Goal: Check status

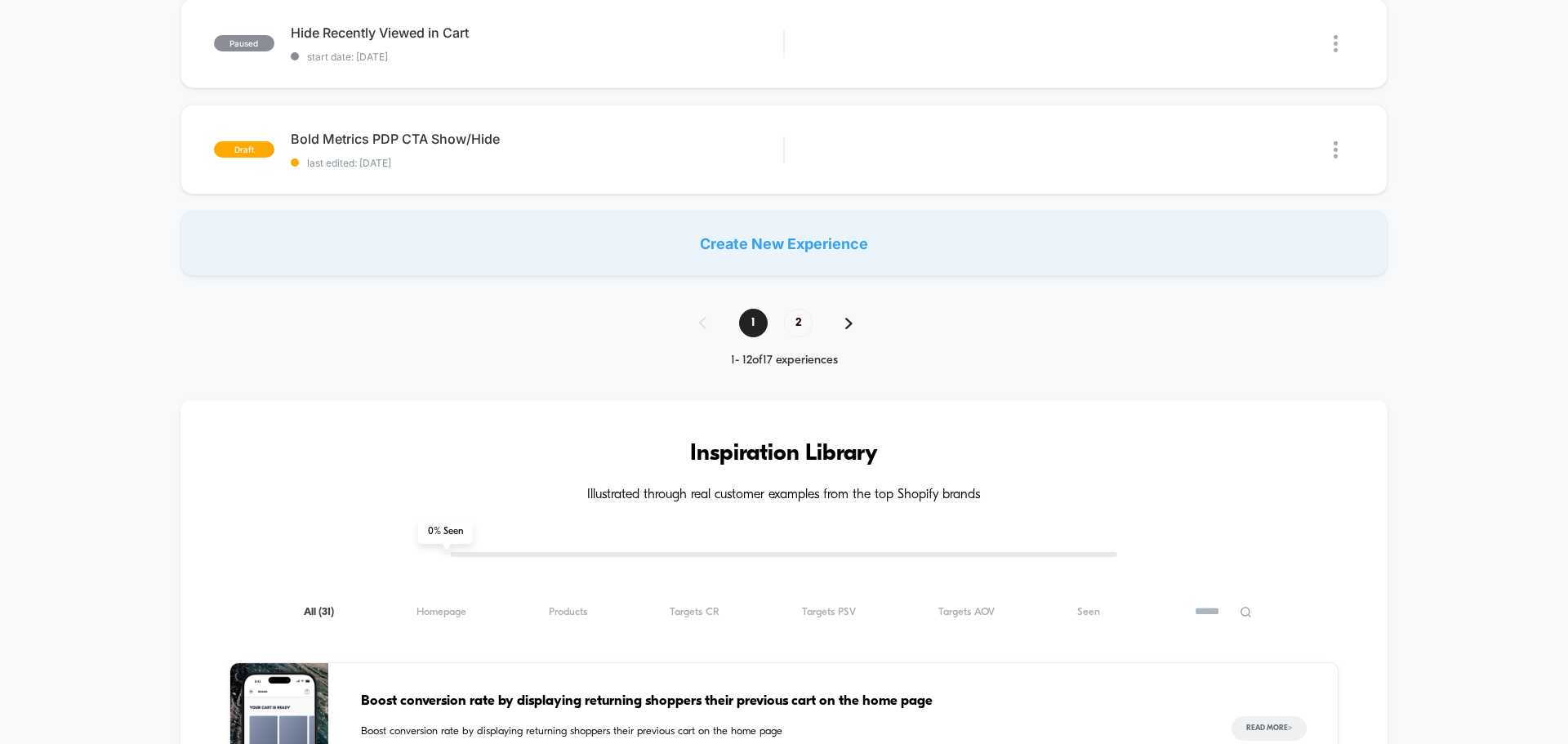
scroll to position [1226, 0]
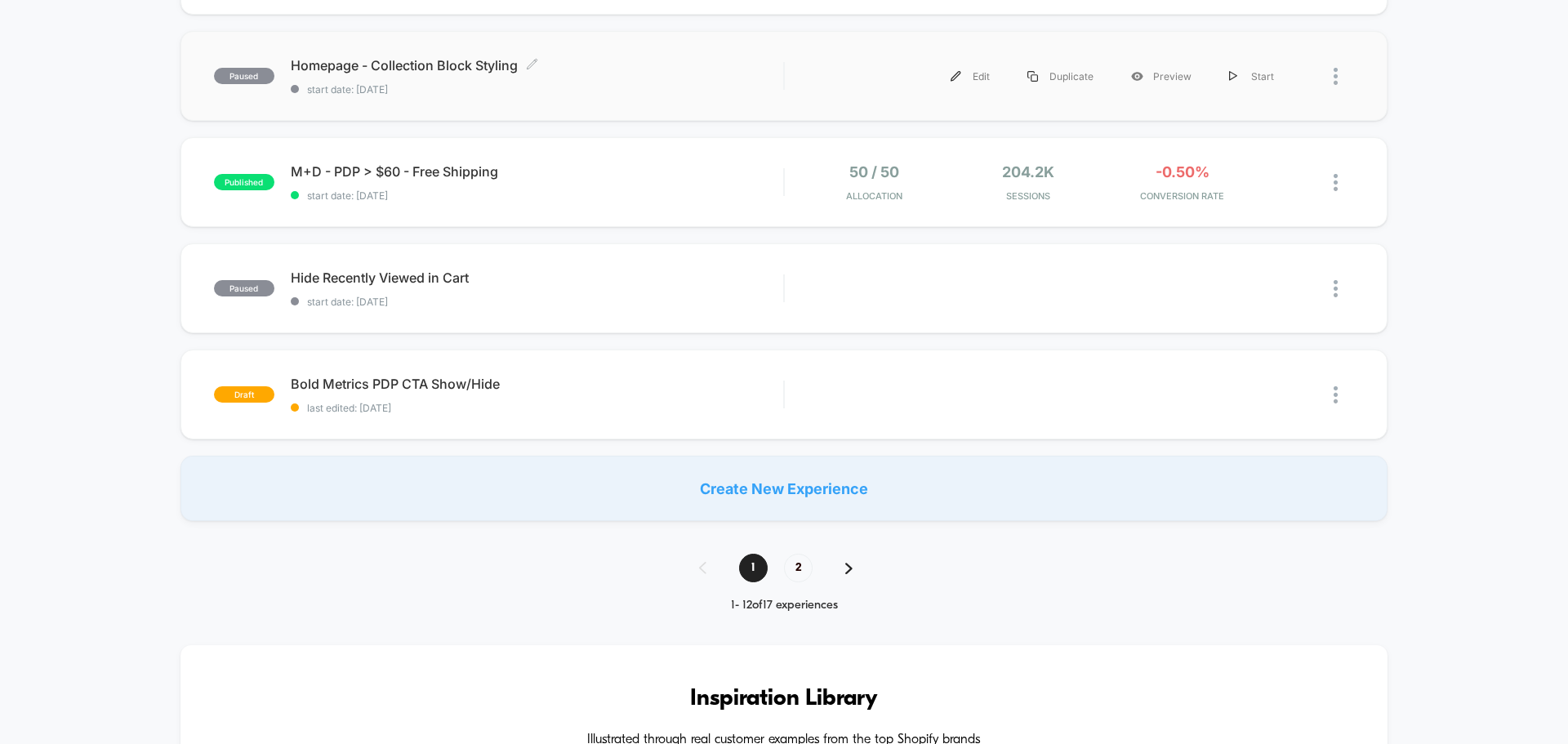
click at [501, 62] on span "Homepage - Collection Block Styling Click to edit experience details" at bounding box center [537, 65] width 493 height 16
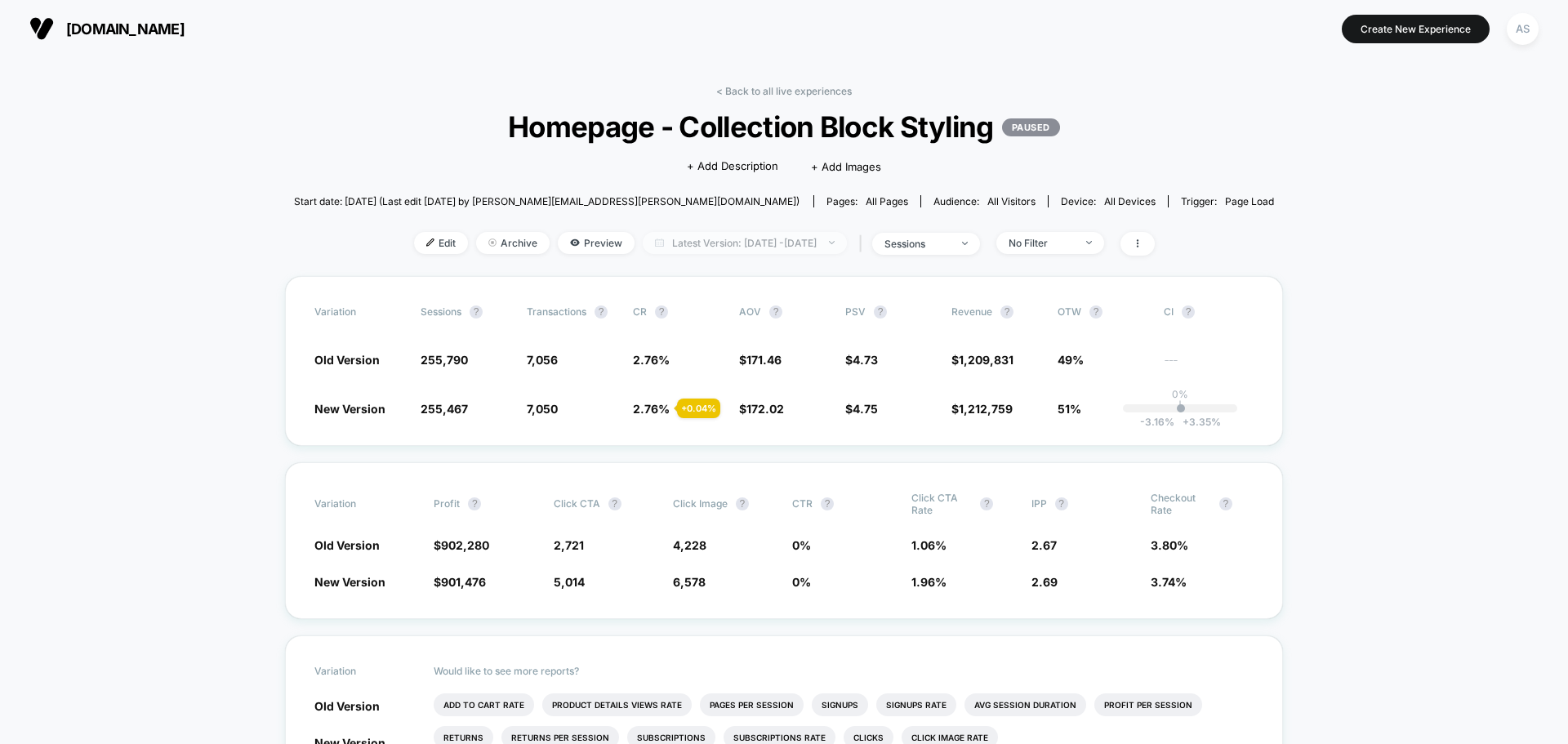
click at [814, 239] on span "Latest Version: [DATE] - [DATE]" at bounding box center [745, 243] width 204 height 22
select select "*"
select select "****"
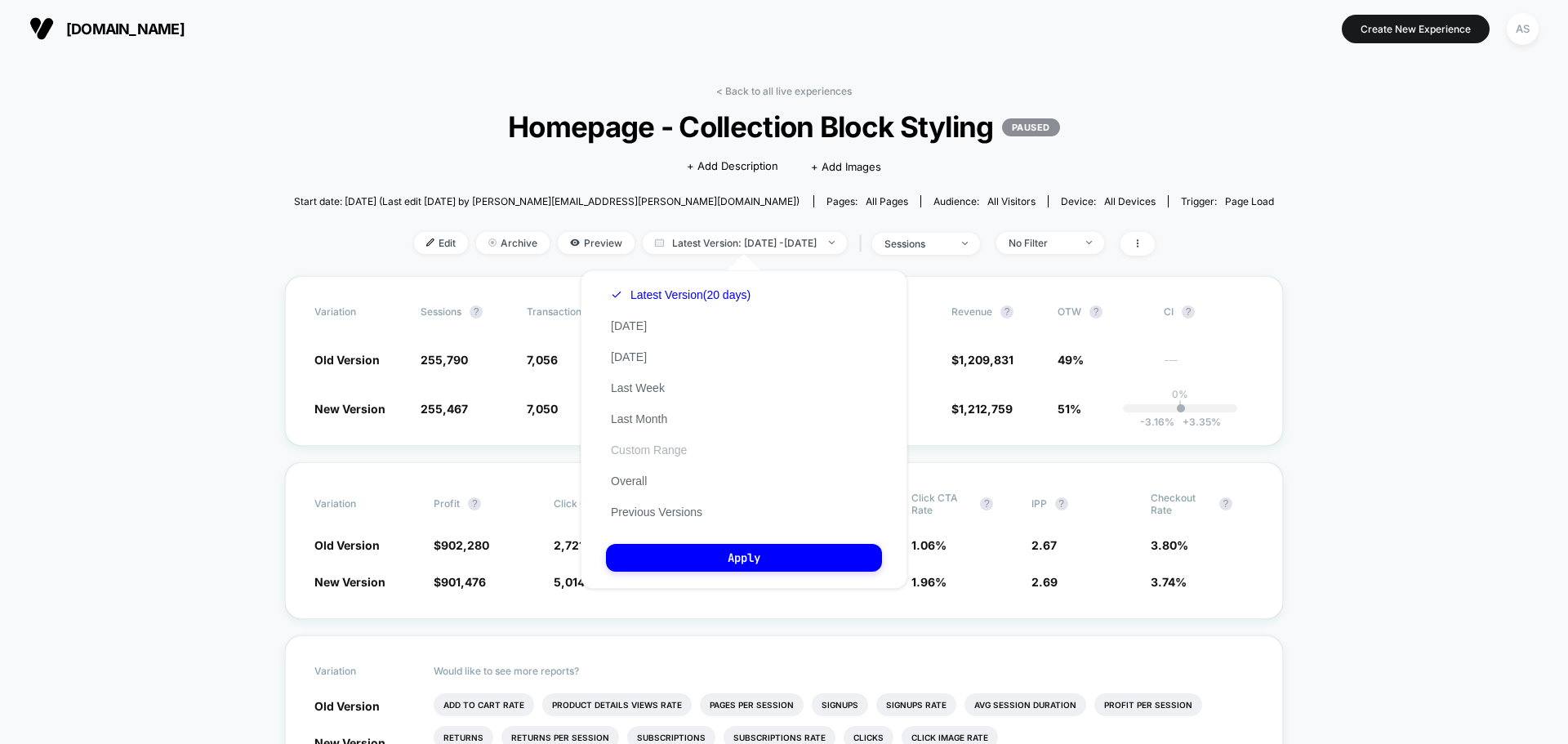
click at [656, 444] on button "Custom Range" at bounding box center [648, 450] width 86 height 15
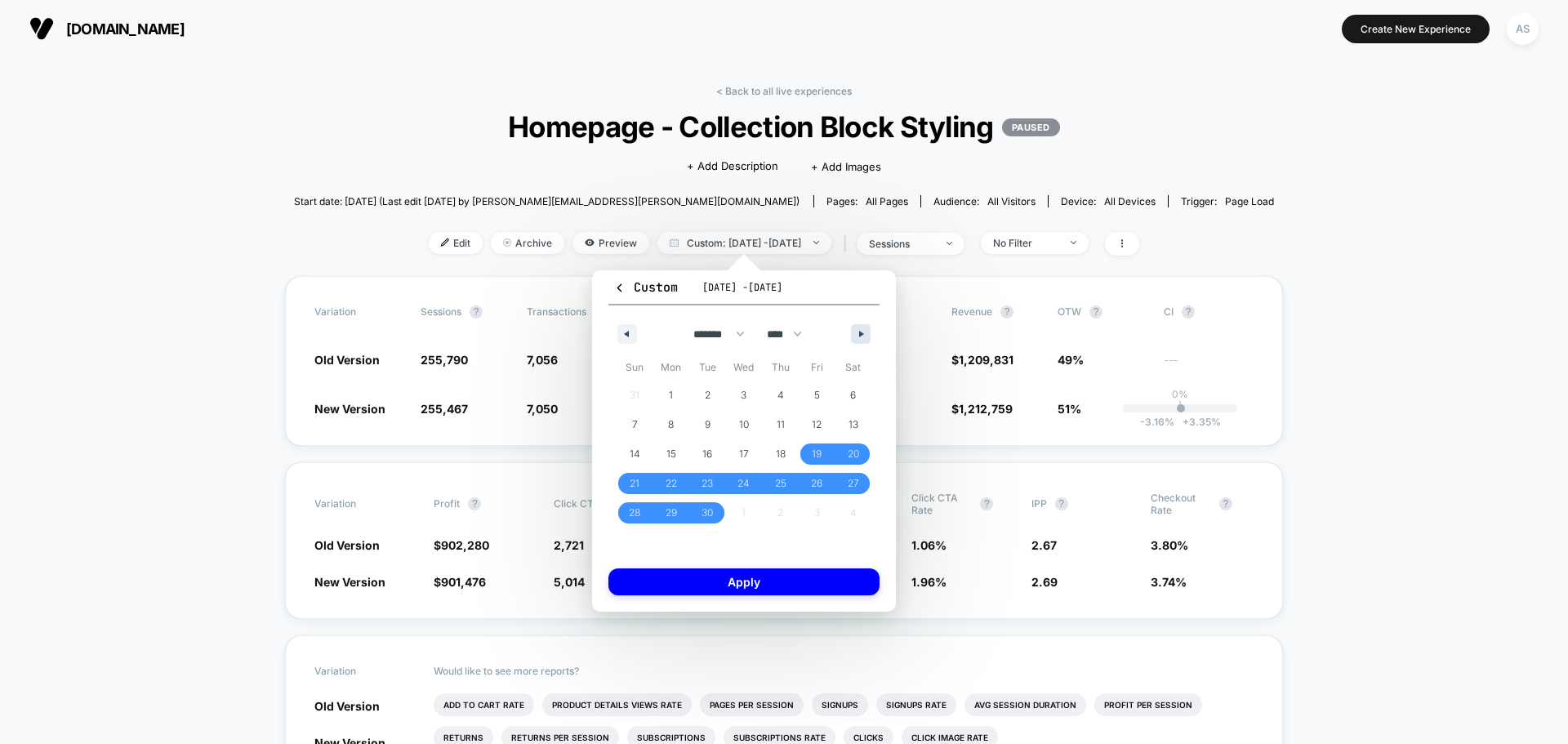
click at [861, 341] on button "button" at bounding box center [861, 334] width 19 height 19
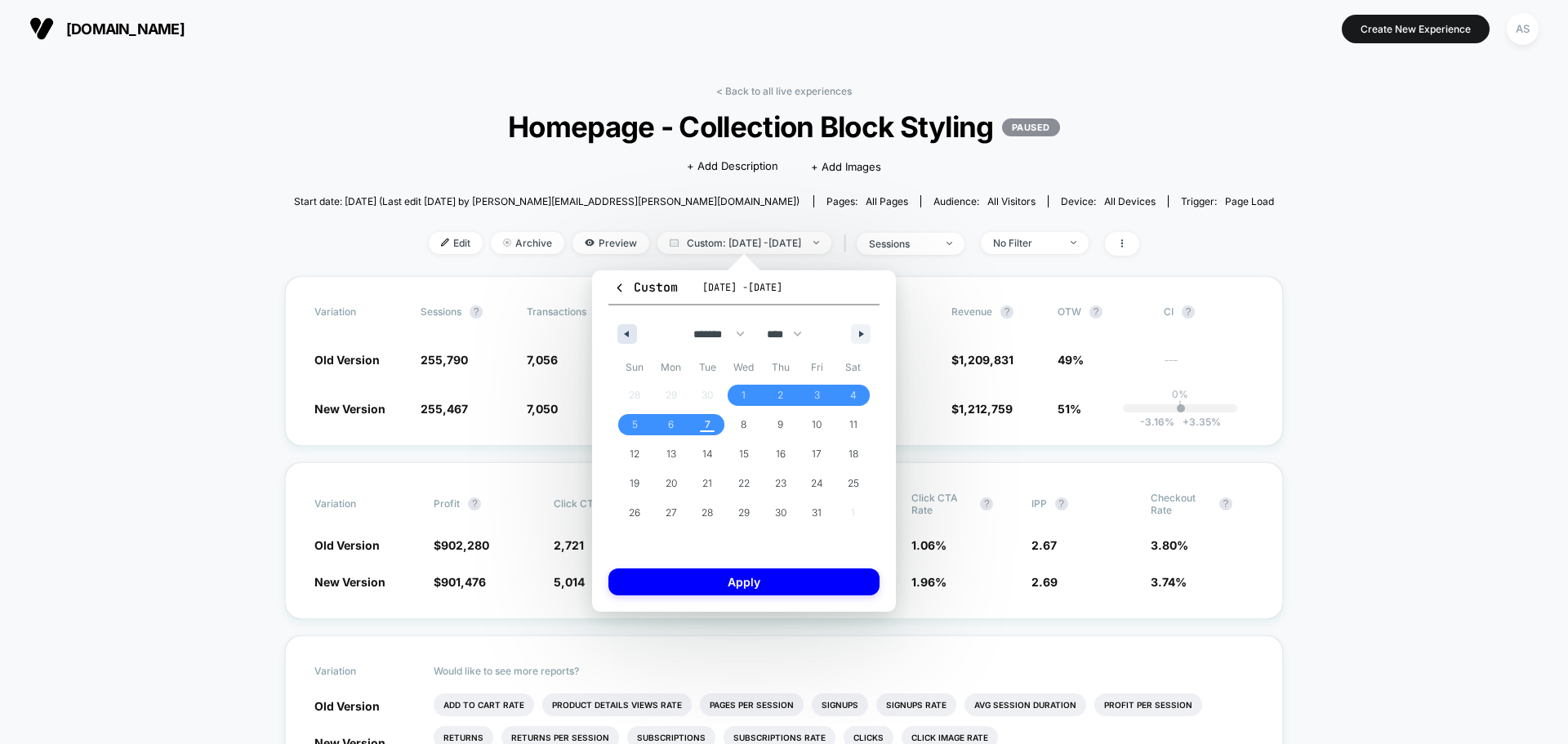
click at [625, 331] on icon "button" at bounding box center [625, 334] width 8 height 6
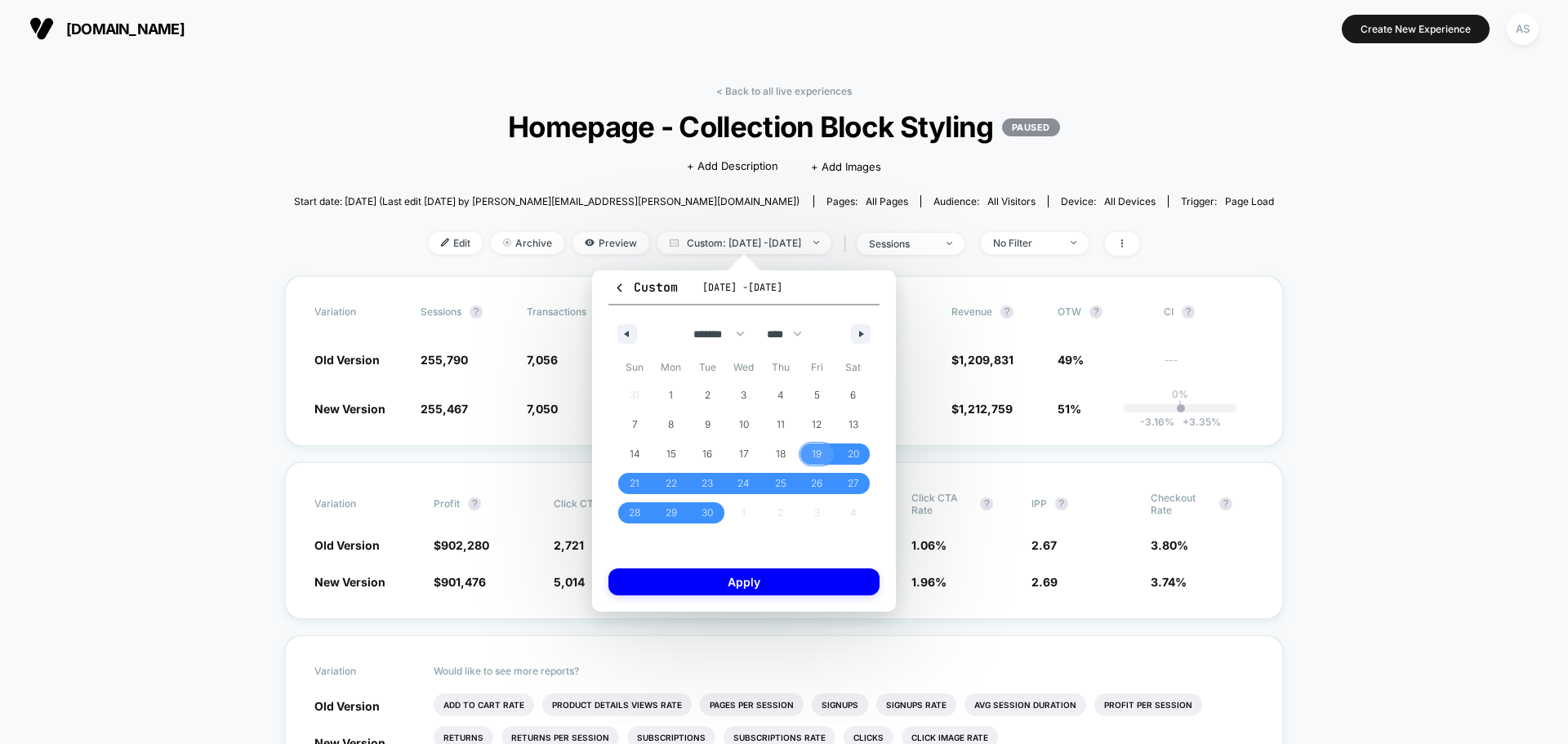
click at [817, 449] on span "19" at bounding box center [816, 453] width 10 height 29
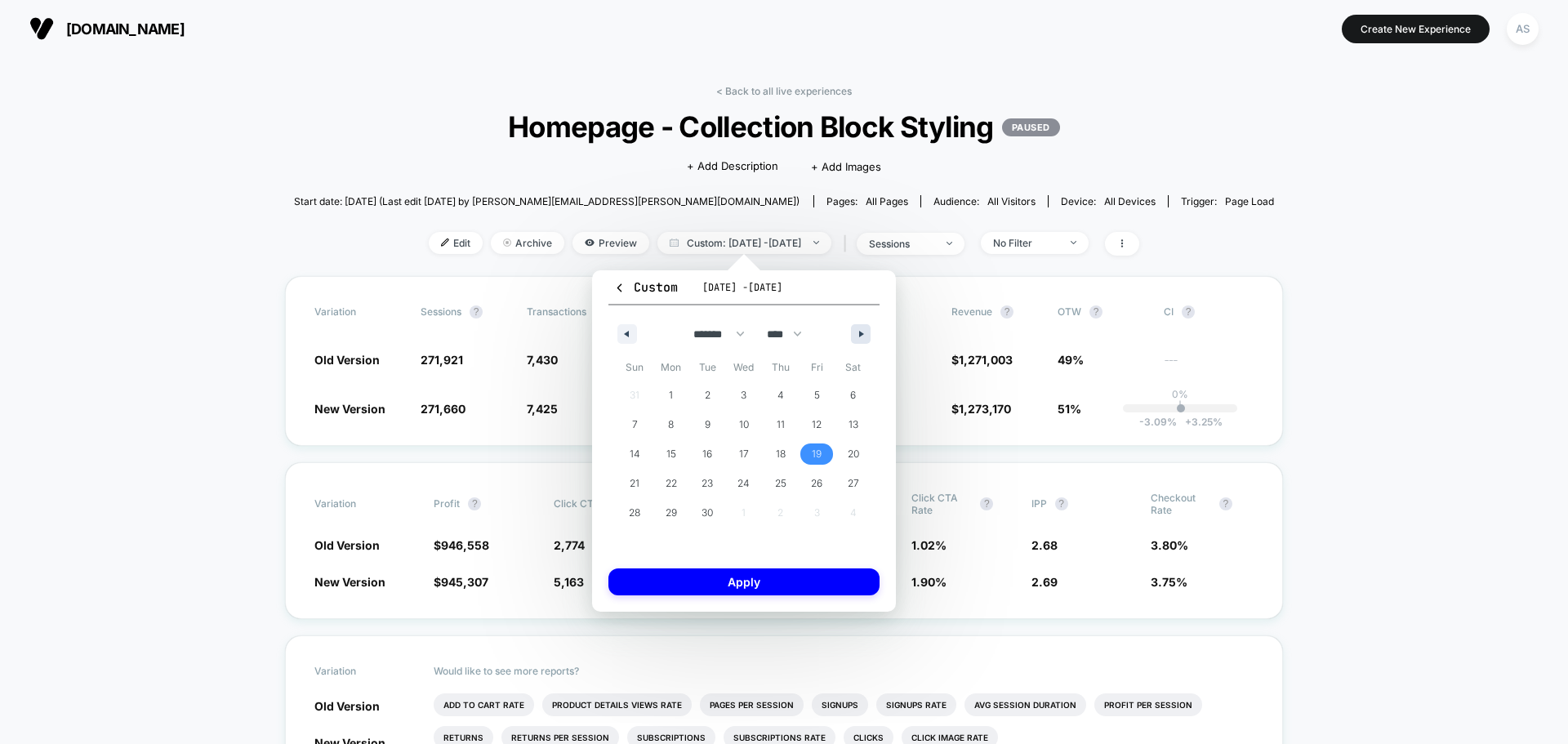
click at [855, 325] on button "button" at bounding box center [861, 334] width 19 height 19
click at [812, 399] on span "3" at bounding box center [817, 396] width 37 height 21
select select "*"
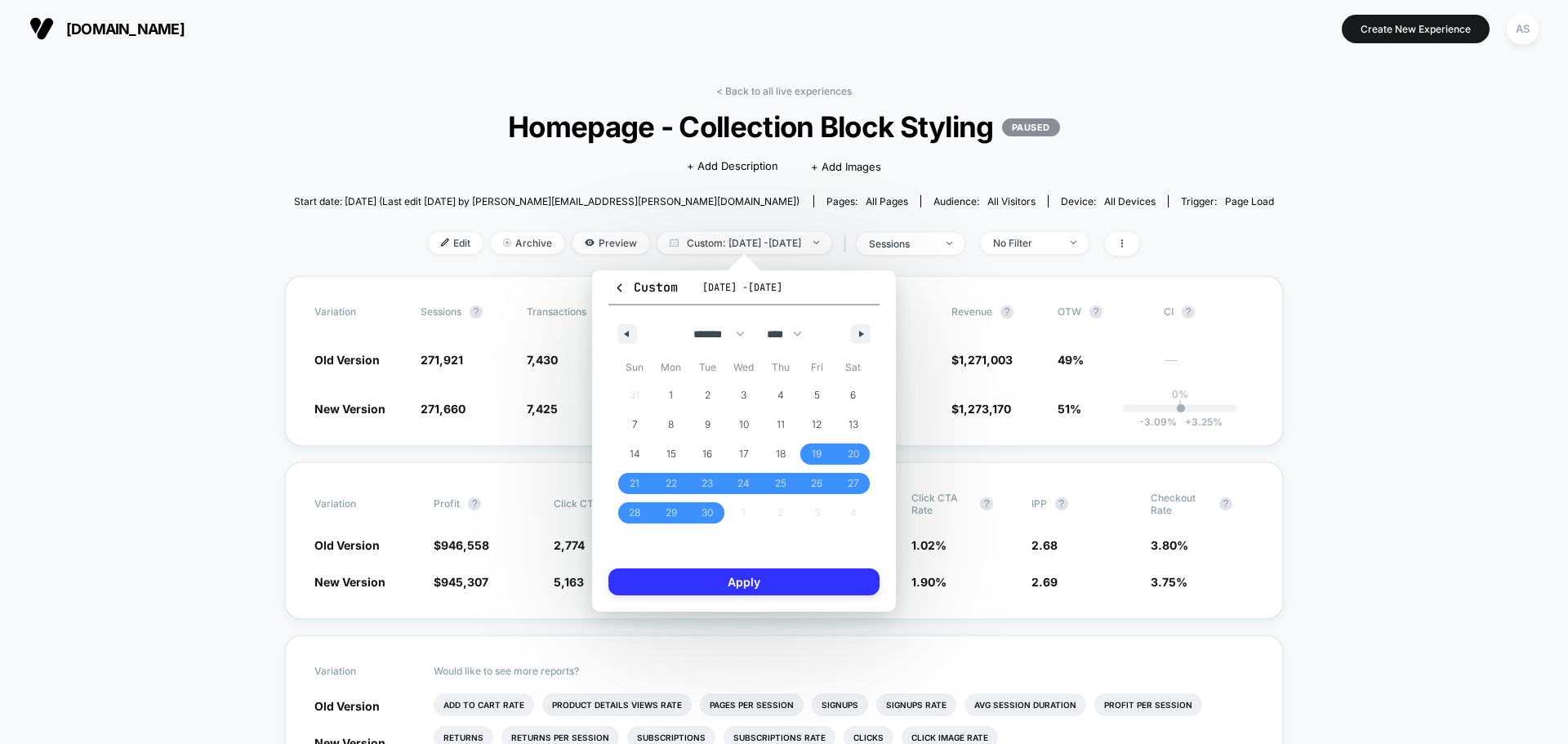
click at [777, 588] on button "Apply" at bounding box center [744, 582] width 271 height 27
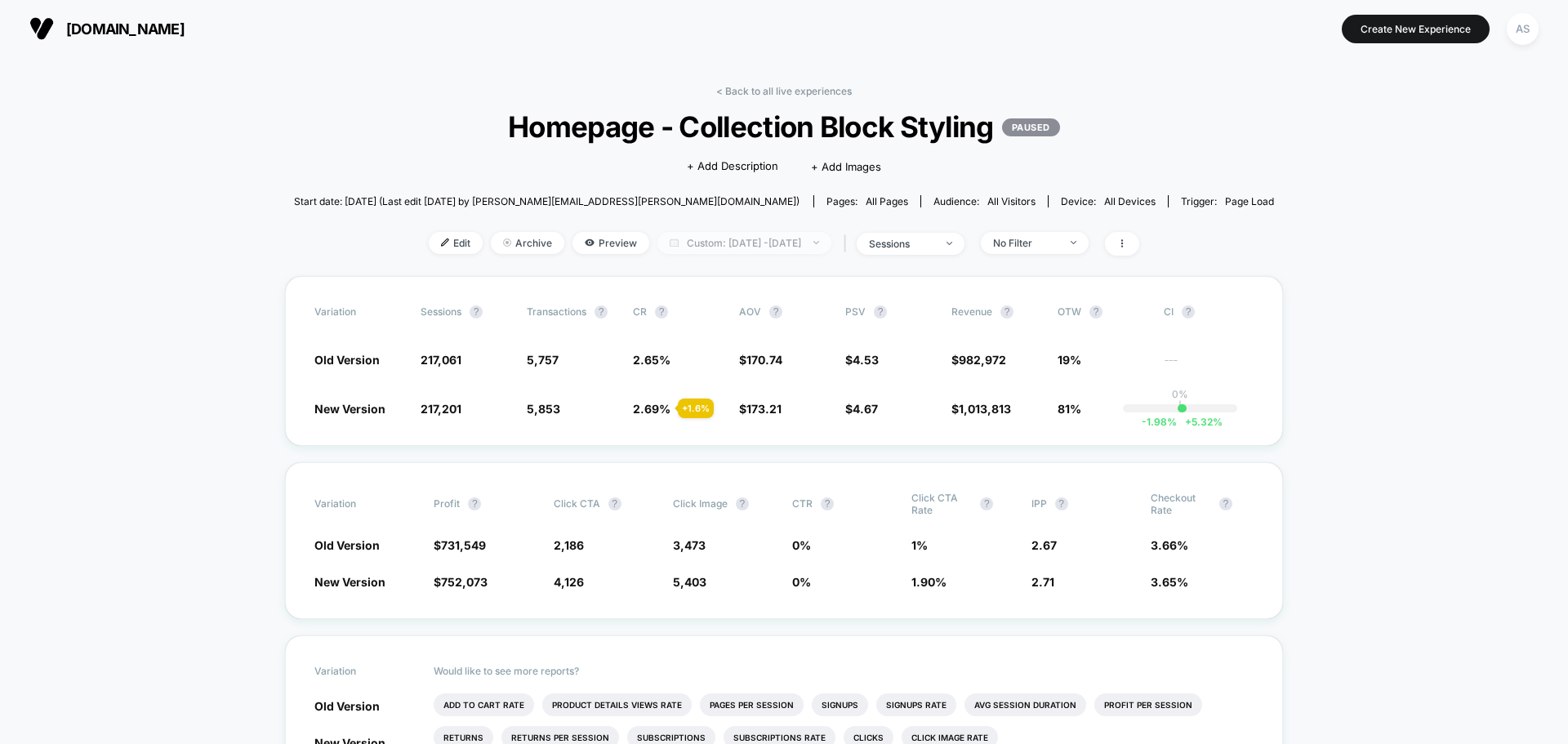
click at [807, 247] on span "Custom: [DATE] - [DATE]" at bounding box center [744, 243] width 174 height 22
select select "*"
select select "****"
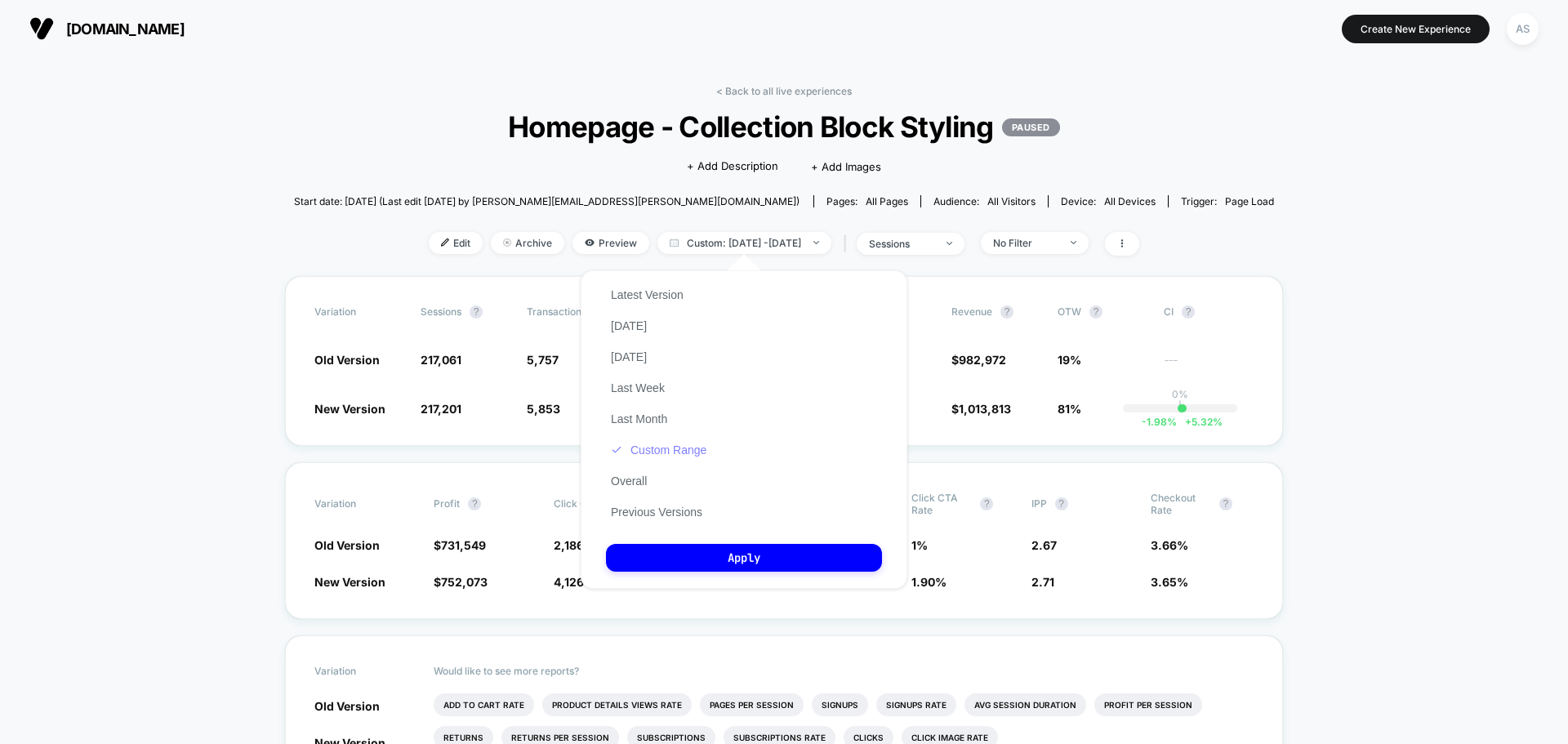
click at [689, 452] on button "Custom Range" at bounding box center [658, 450] width 105 height 15
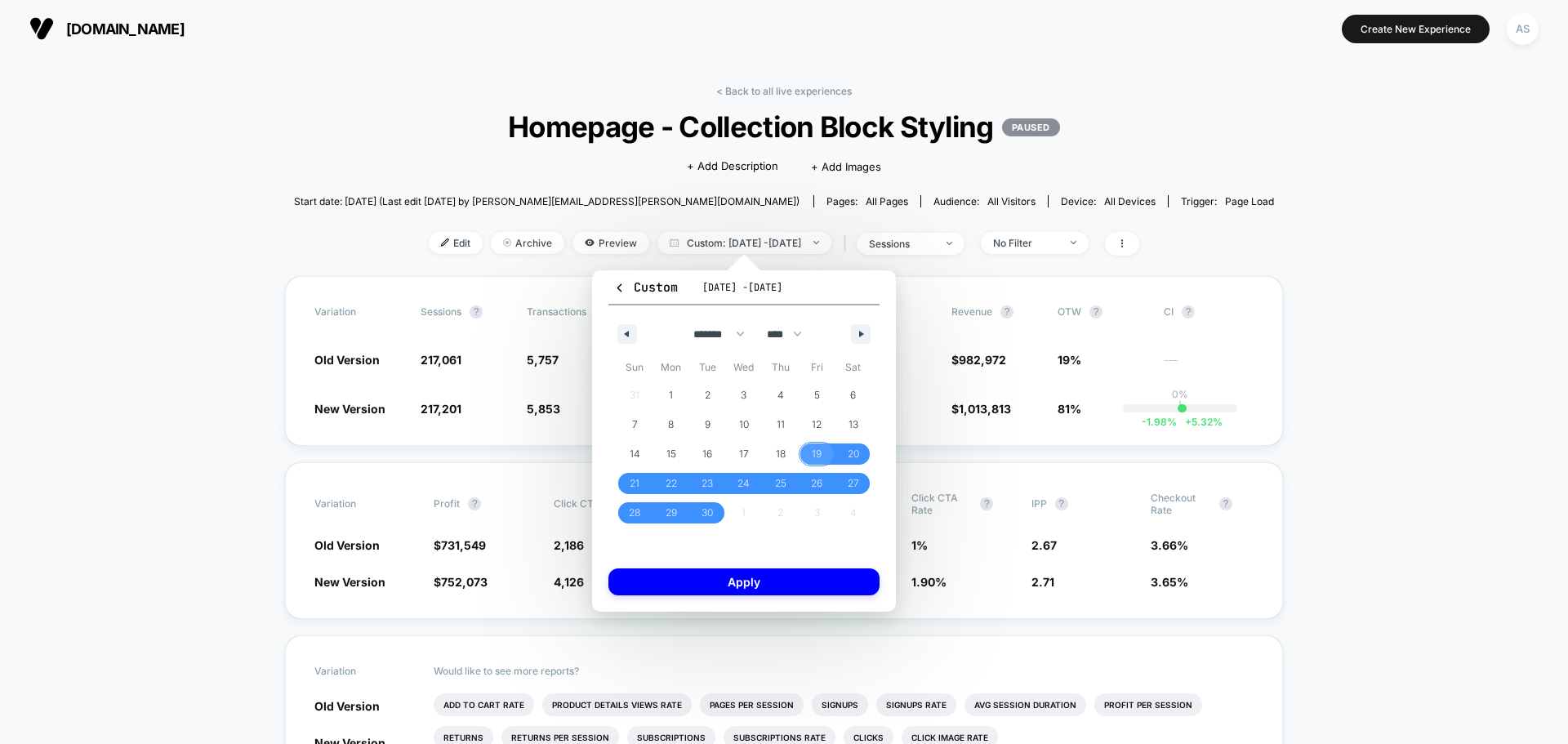
click at [827, 453] on span "19" at bounding box center [817, 454] width 37 height 21
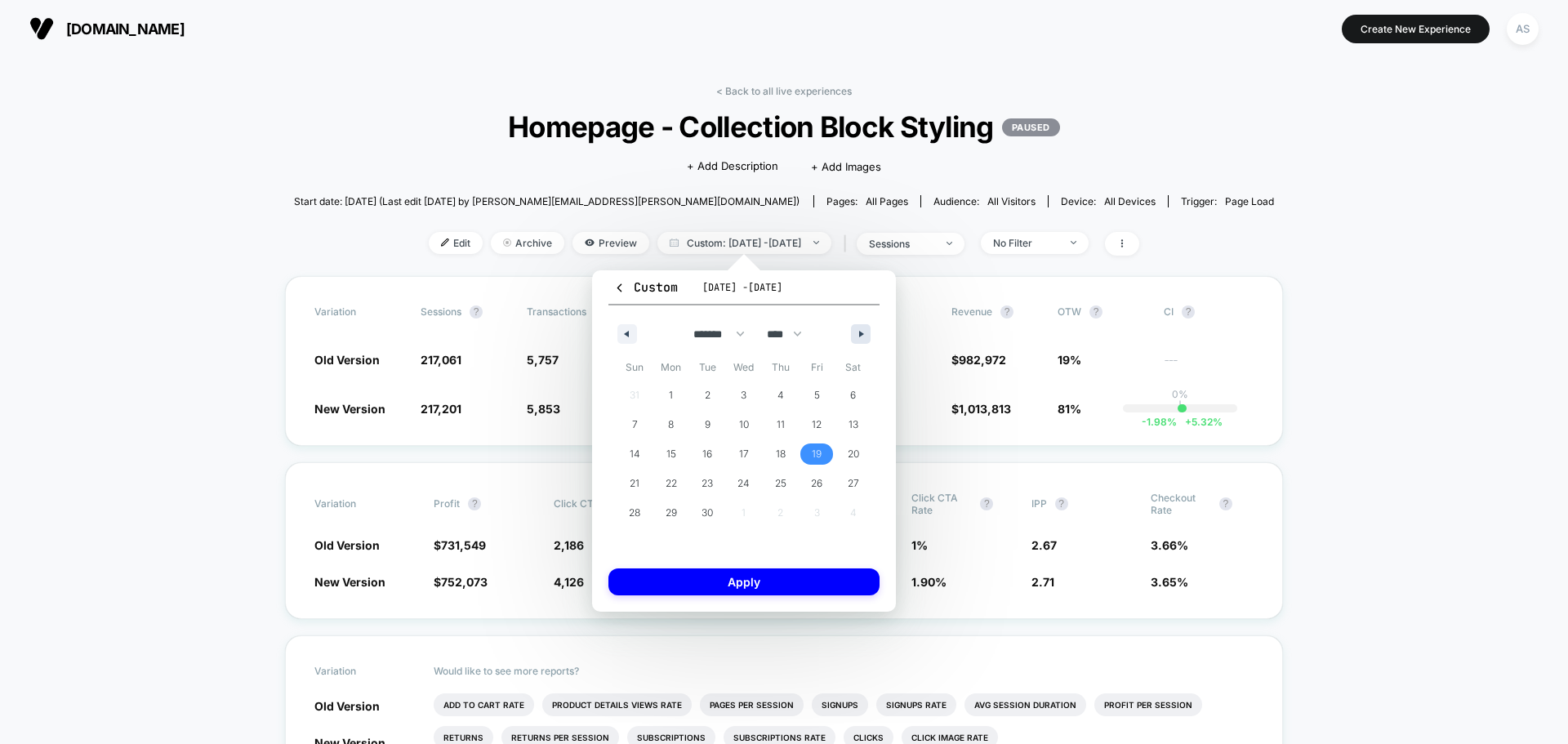
click at [860, 329] on button "button" at bounding box center [861, 334] width 19 height 19
click at [786, 401] on span "2" at bounding box center [781, 396] width 37 height 21
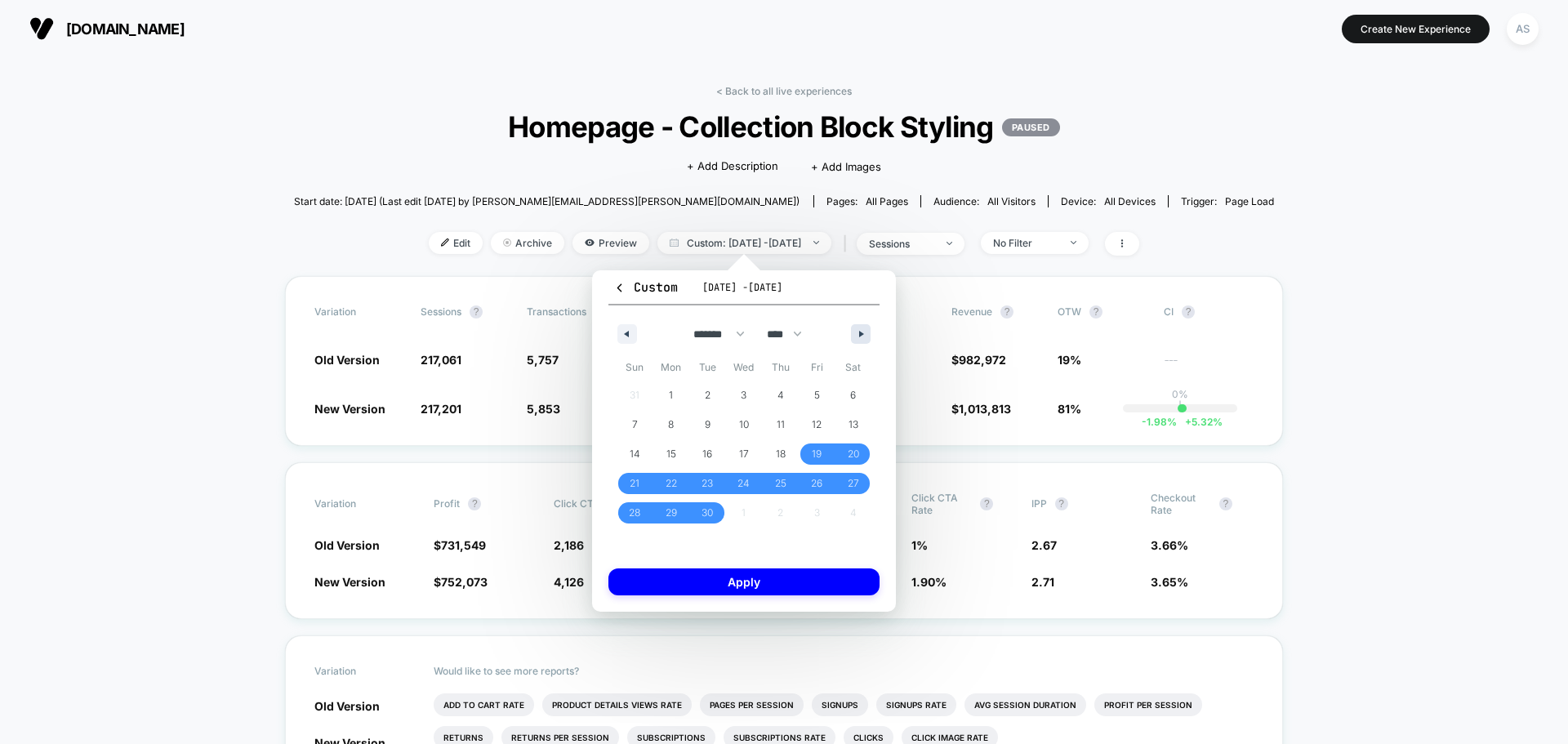
click at [863, 339] on button "button" at bounding box center [861, 334] width 19 height 19
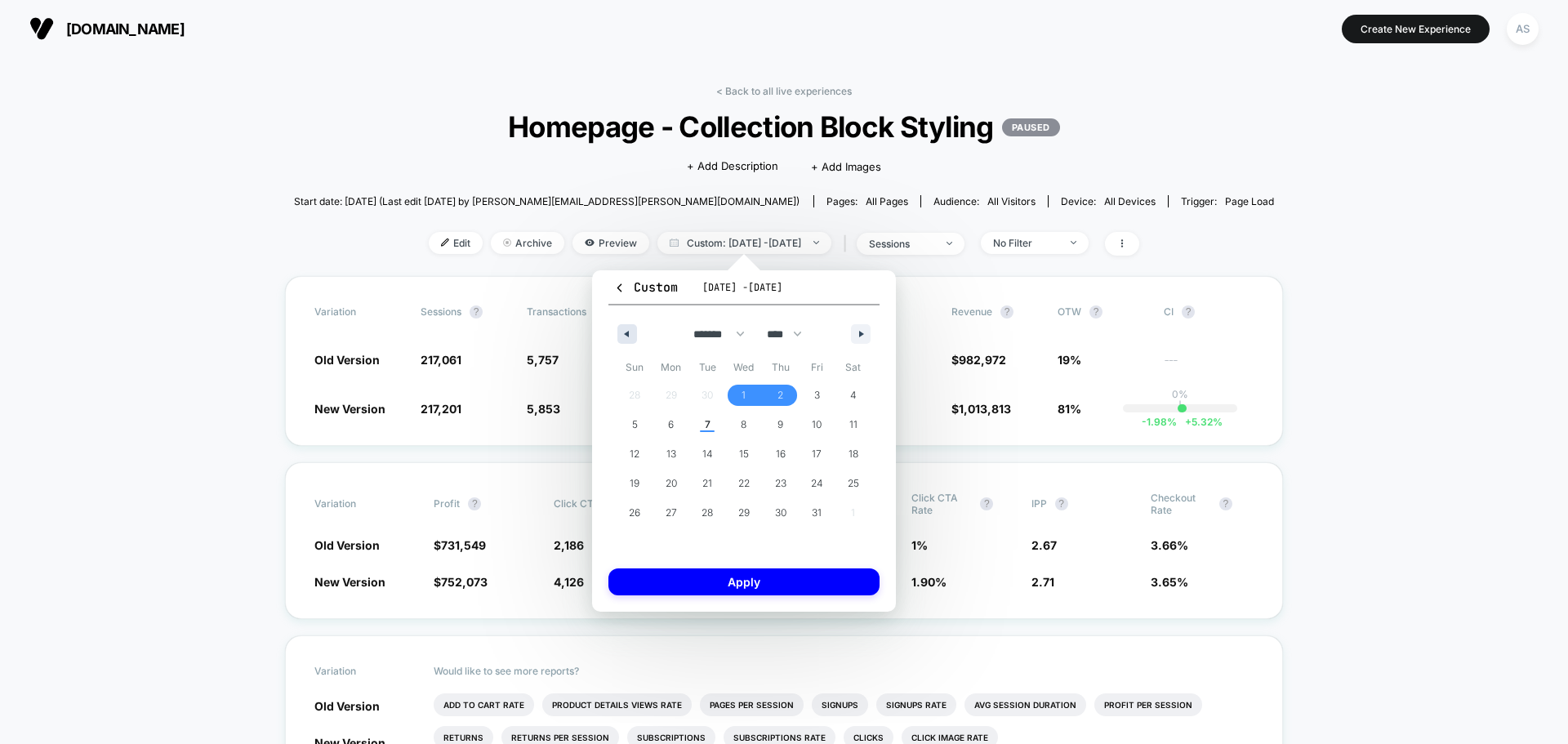
click at [625, 327] on button "button" at bounding box center [627, 334] width 19 height 19
click at [816, 457] on span "19" at bounding box center [816, 453] width 10 height 29
click at [860, 327] on button "button" at bounding box center [861, 334] width 19 height 19
click at [785, 395] on span "2" at bounding box center [781, 396] width 37 height 21
select select "*"
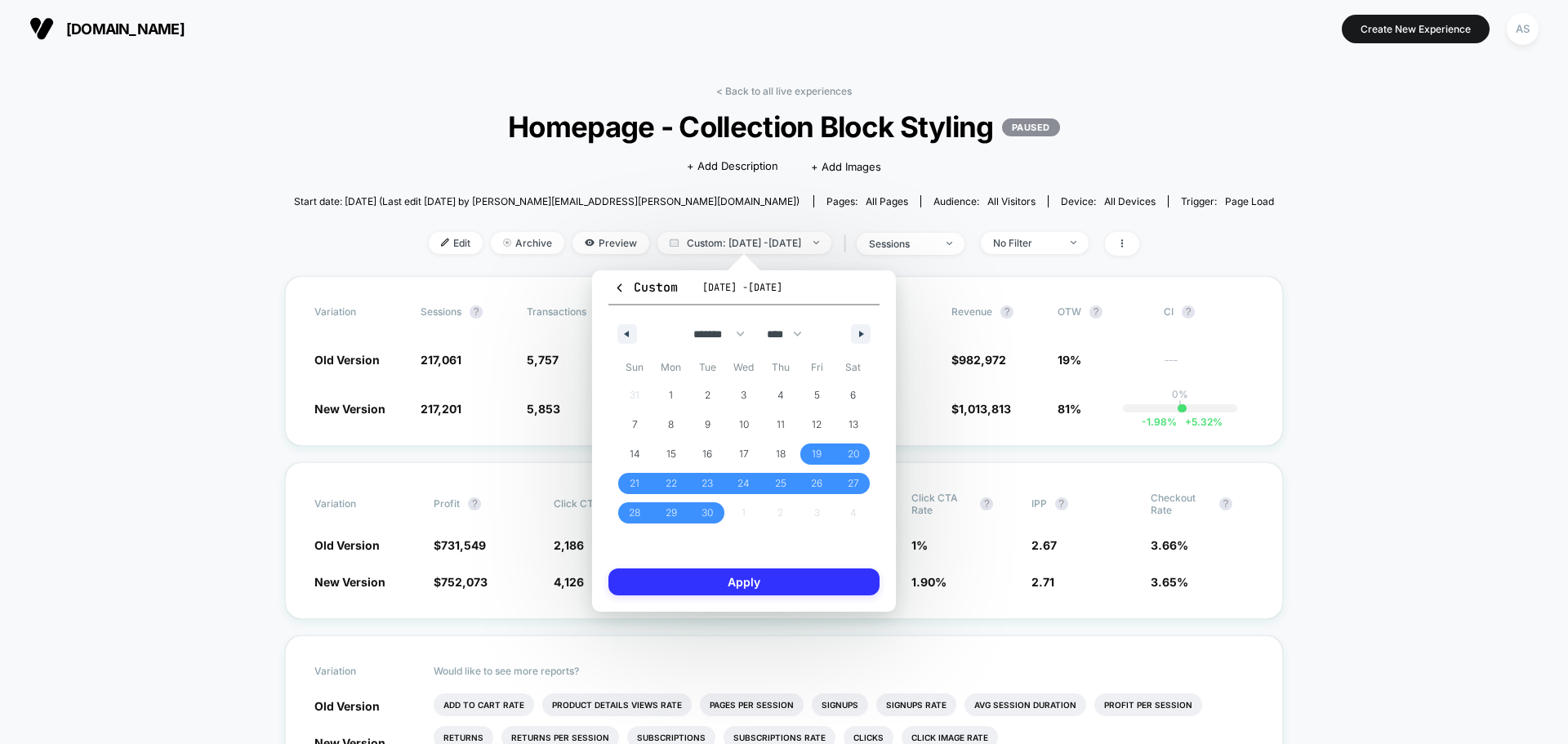
click at [786, 584] on button "Apply" at bounding box center [744, 582] width 271 height 27
